Goal: Information Seeking & Learning: Learn about a topic

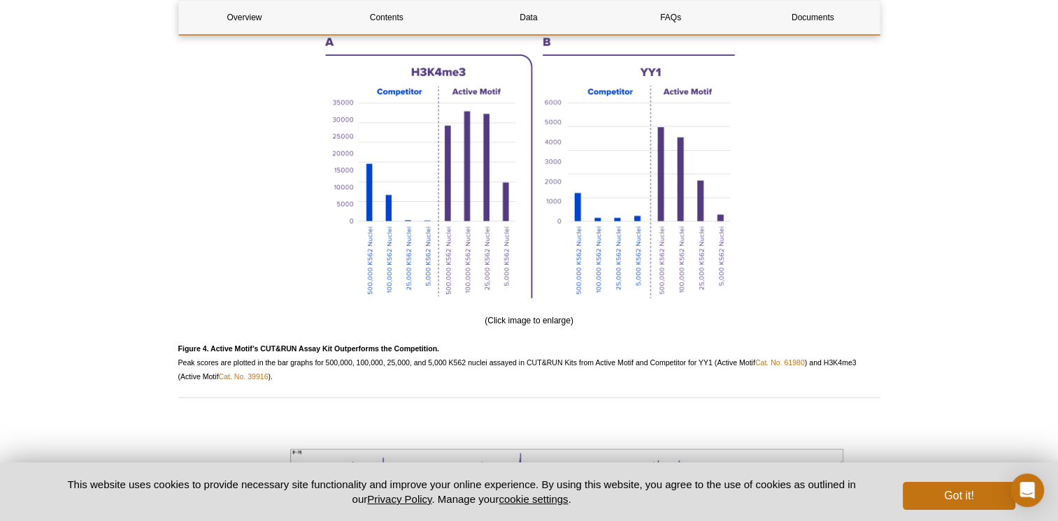
scroll to position [3159, 0]
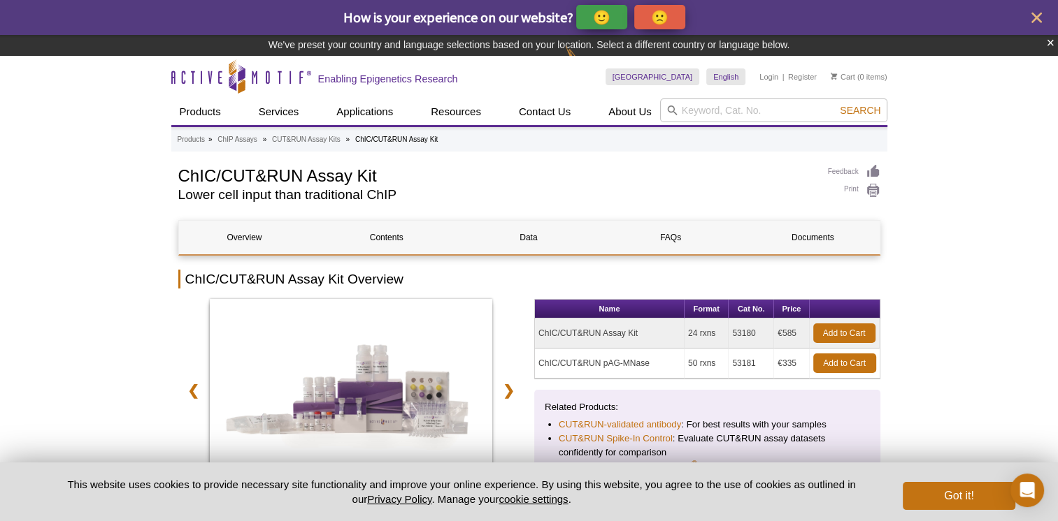
scroll to position [140, 0]
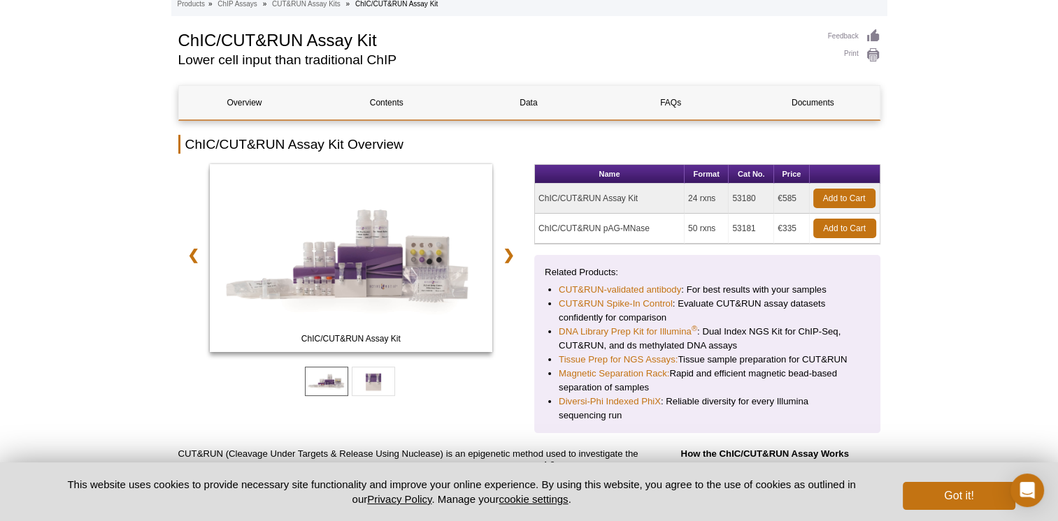
drag, startPoint x: 649, startPoint y: 224, endPoint x: 545, endPoint y: 224, distance: 104.1
click at [545, 224] on td "ChIC/CUT&RUN pAG-MNase" at bounding box center [610, 229] width 150 height 30
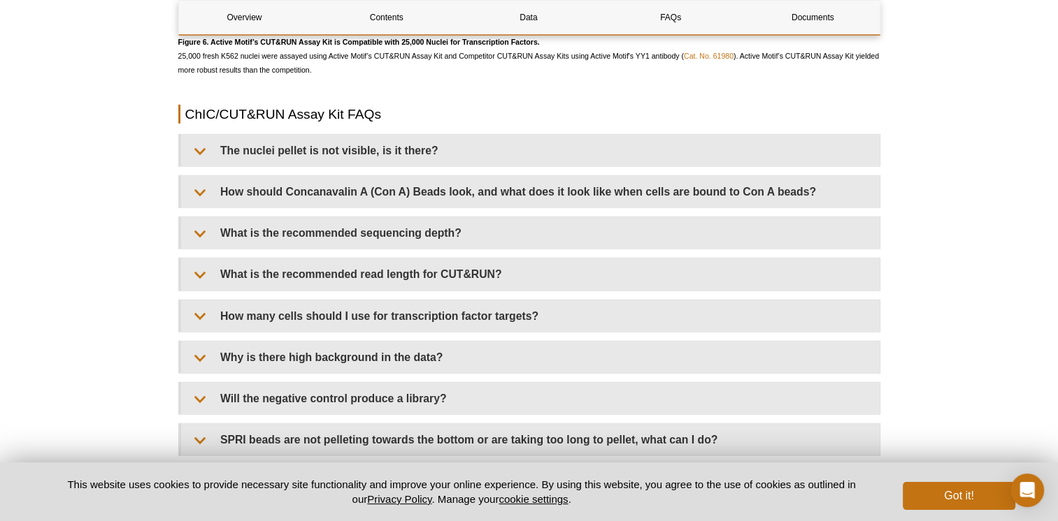
scroll to position [4103, 0]
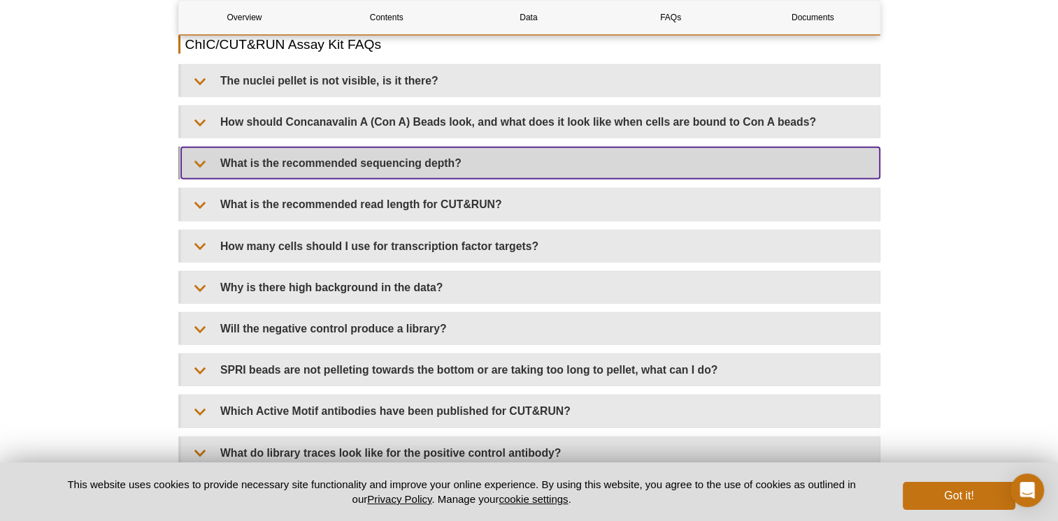
click at [380, 169] on summary "What is the recommended sequencing depth?" at bounding box center [530, 162] width 698 height 31
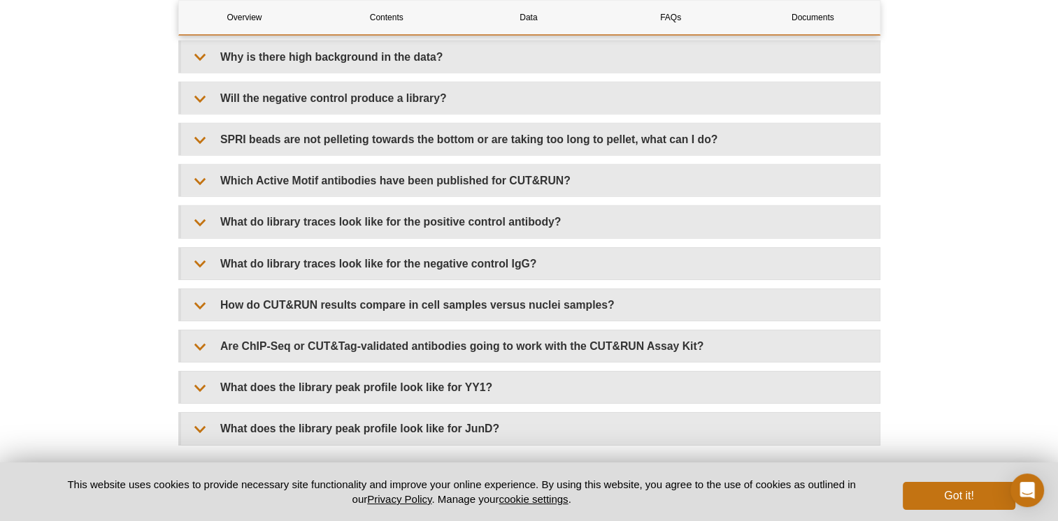
scroll to position [4452, 0]
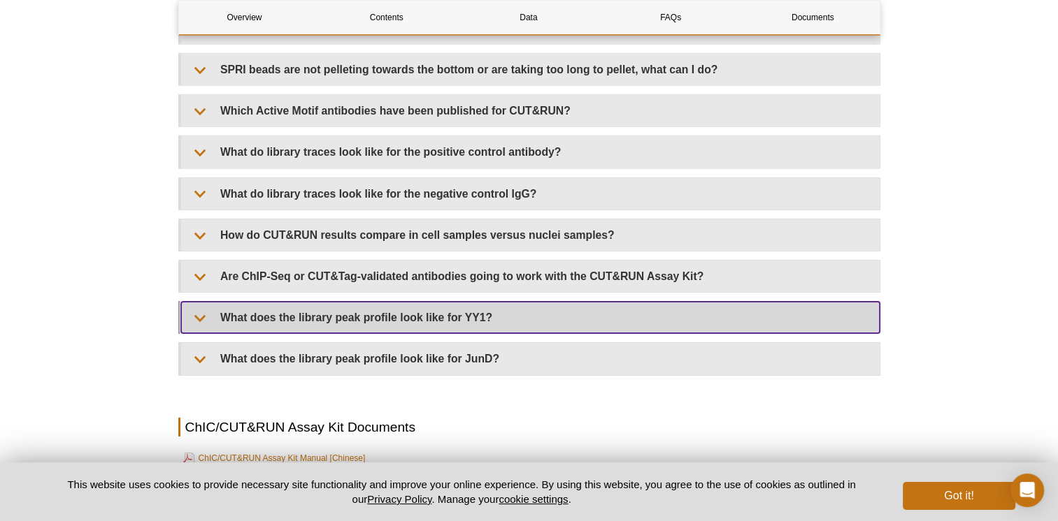
click at [254, 320] on summary "What does the library peak profile look like for YY1?" at bounding box center [530, 317] width 698 height 31
